Goal: Task Accomplishment & Management: Manage account settings

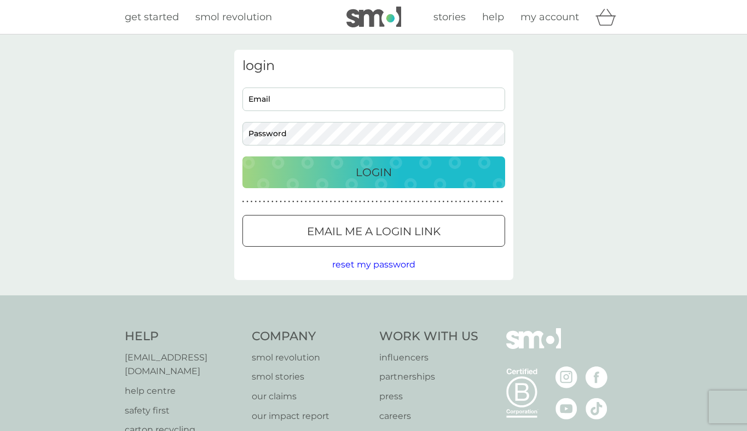
click at [315, 95] on input "Email" at bounding box center [373, 100] width 263 height 24
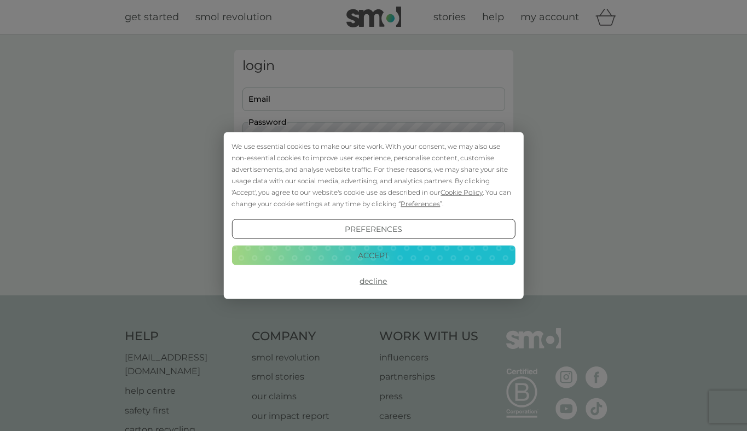
click at [369, 277] on button "Decline" at bounding box center [372, 281] width 283 height 20
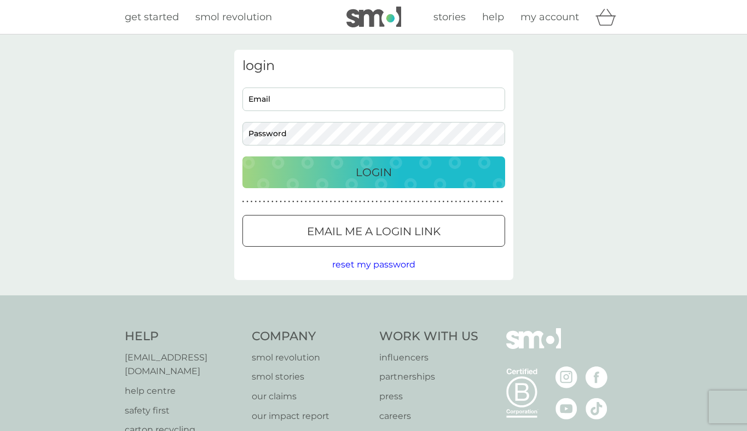
click at [319, 101] on input "Email" at bounding box center [373, 100] width 263 height 24
type input "blw7@outlook.com"
click at [348, 179] on div "Login" at bounding box center [373, 173] width 241 height 18
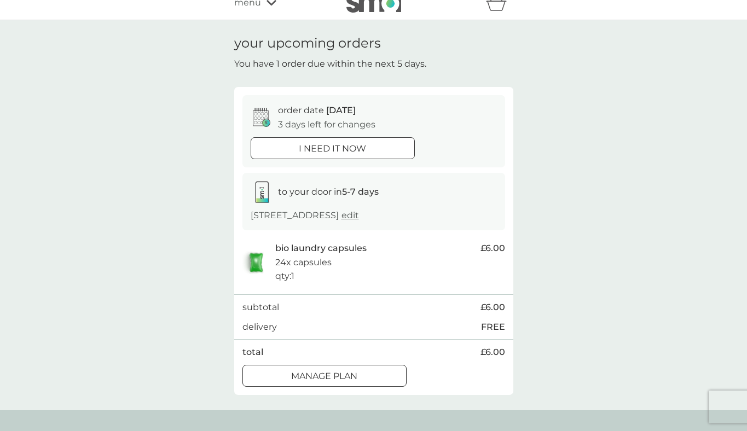
scroll to position [16, 0]
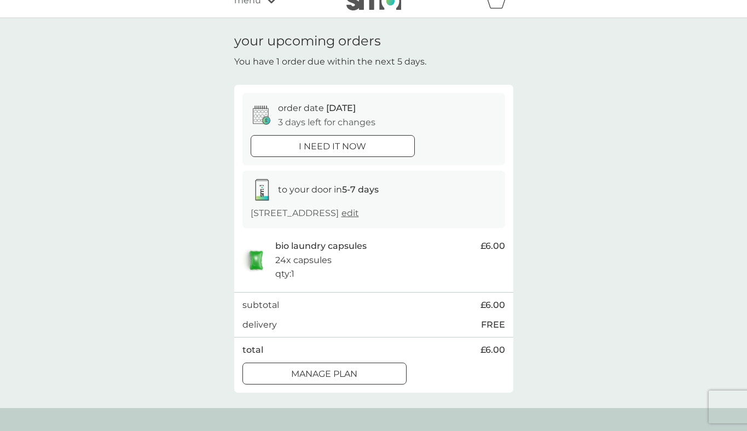
click at [334, 369] on div at bounding box center [324, 373] width 39 height 11
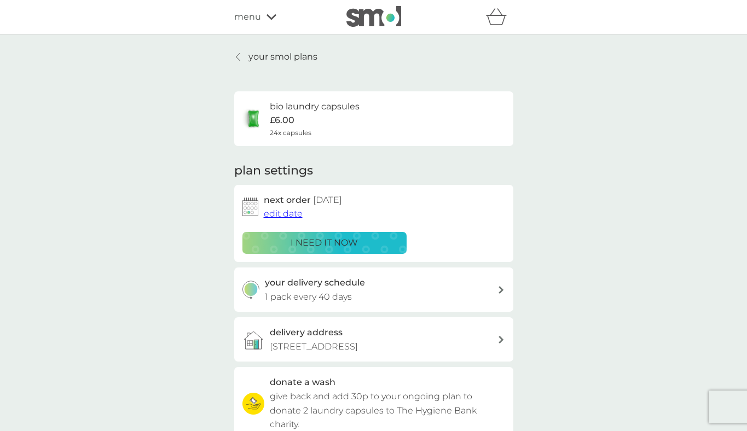
click at [285, 217] on span "edit date" at bounding box center [283, 213] width 39 height 10
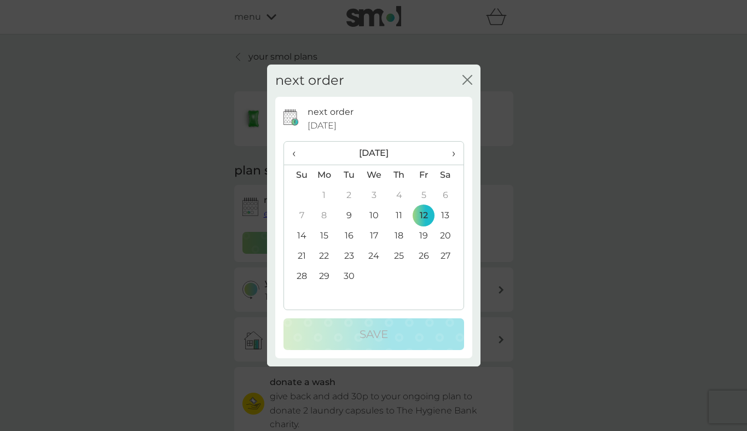
click at [452, 153] on span "›" at bounding box center [449, 153] width 11 height 23
click at [373, 191] on td "1" at bounding box center [373, 195] width 25 height 20
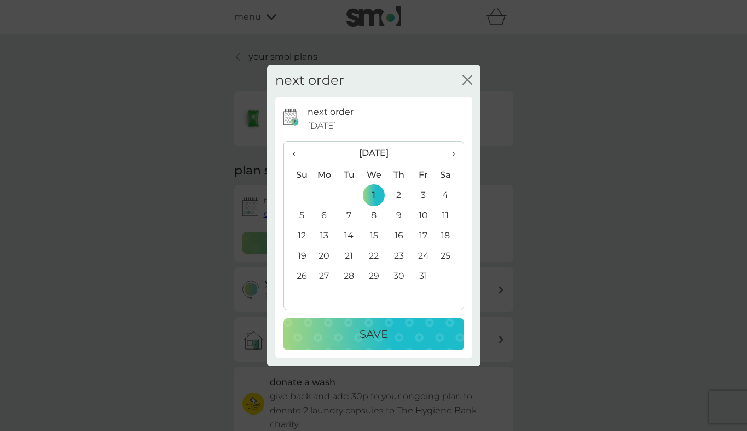
click at [359, 329] on p "Save" at bounding box center [373, 334] width 28 height 18
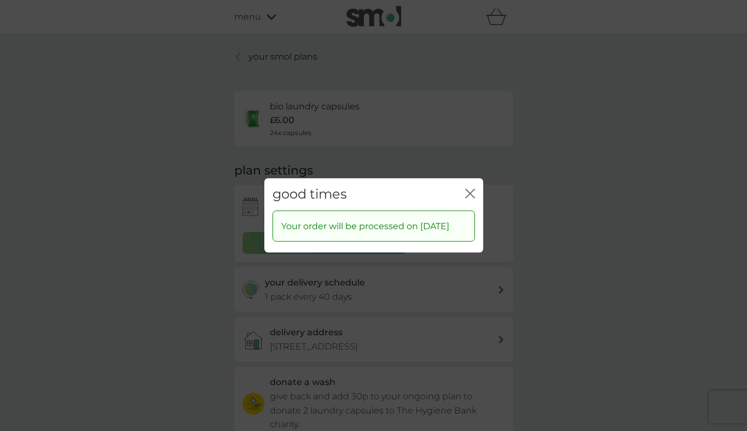
click at [465, 190] on icon "close" at bounding box center [467, 193] width 4 height 9
